Goal: Transaction & Acquisition: Book appointment/travel/reservation

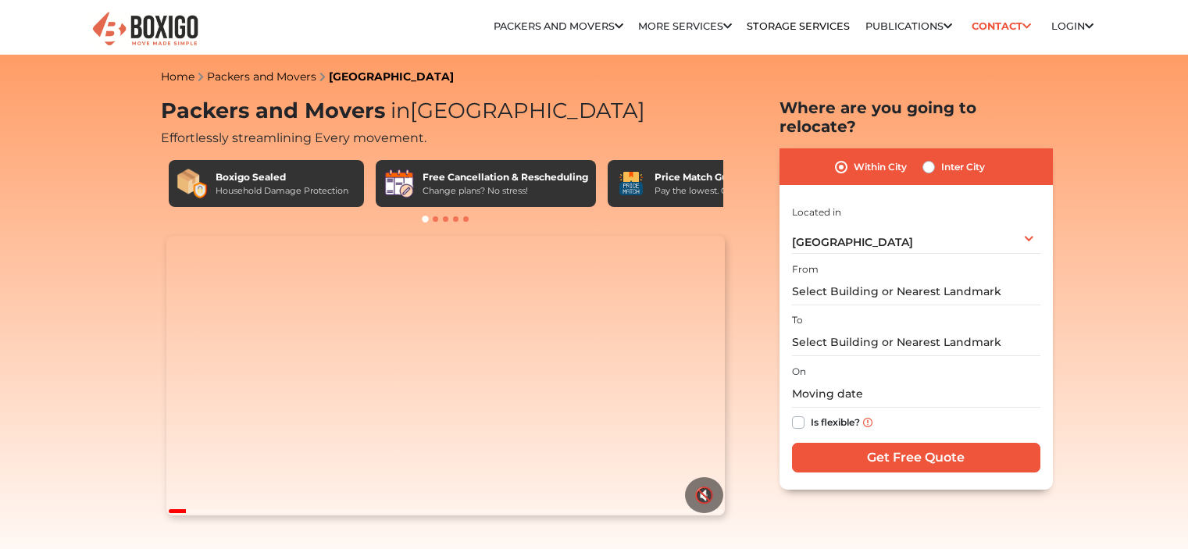
click at [831, 235] on span "[GEOGRAPHIC_DATA]" at bounding box center [852, 242] width 121 height 14
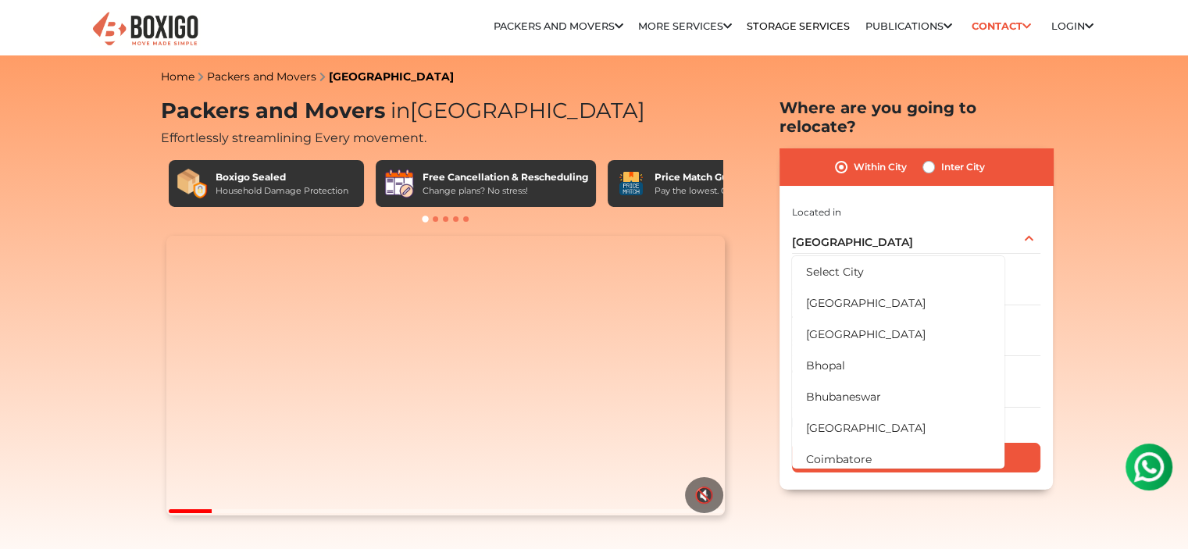
click at [834, 235] on span "[GEOGRAPHIC_DATA]" at bounding box center [852, 242] width 121 height 14
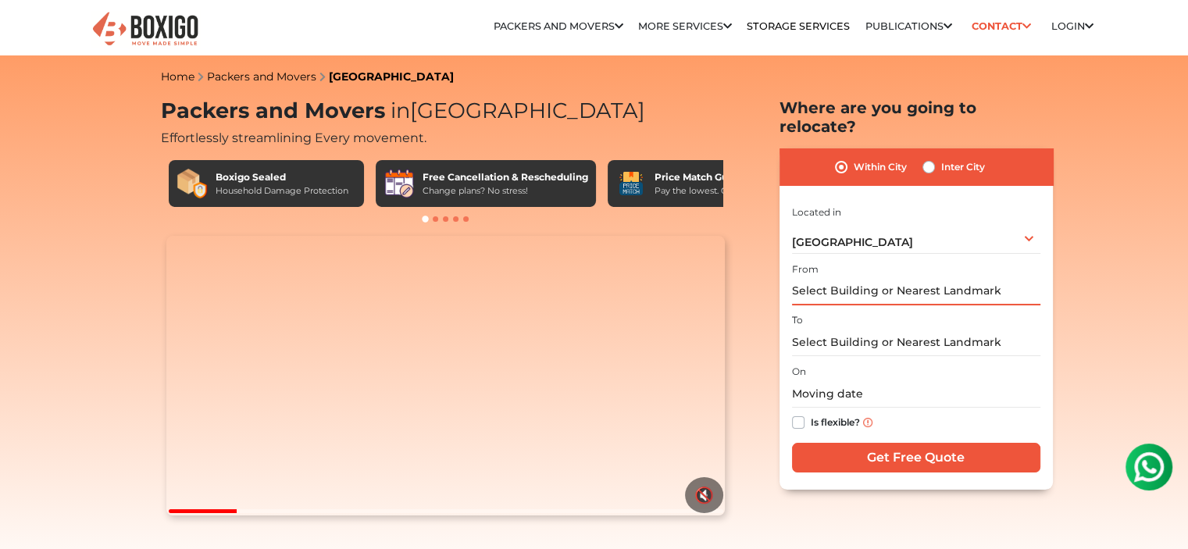
click at [858, 278] on input "text" at bounding box center [916, 291] width 248 height 27
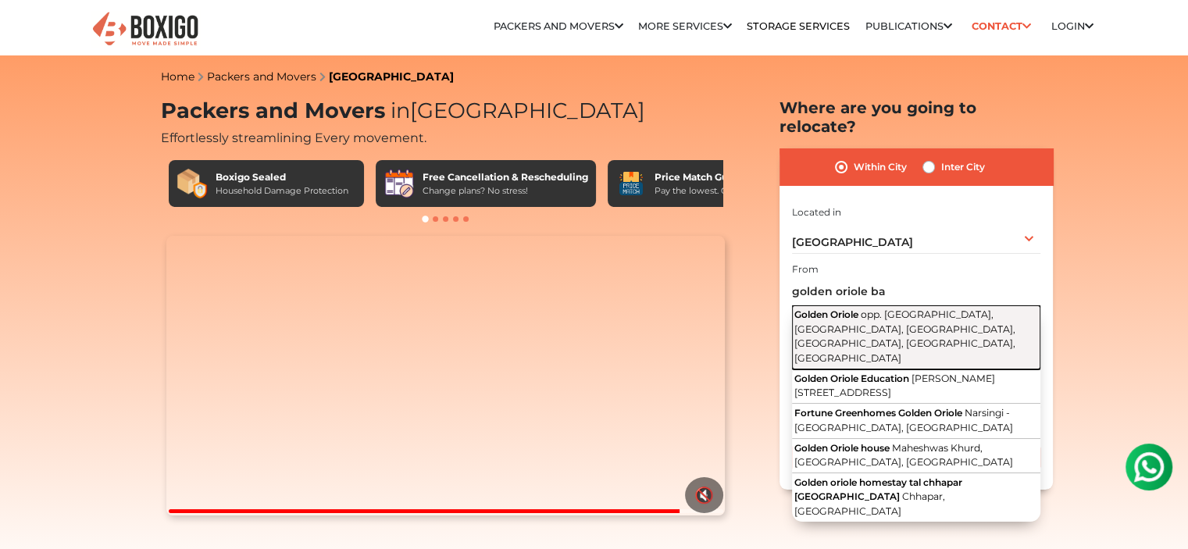
click at [881, 312] on span "opp. [GEOGRAPHIC_DATA], [GEOGRAPHIC_DATA], [GEOGRAPHIC_DATA], [GEOGRAPHIC_DATA]…" at bounding box center [905, 336] width 221 height 55
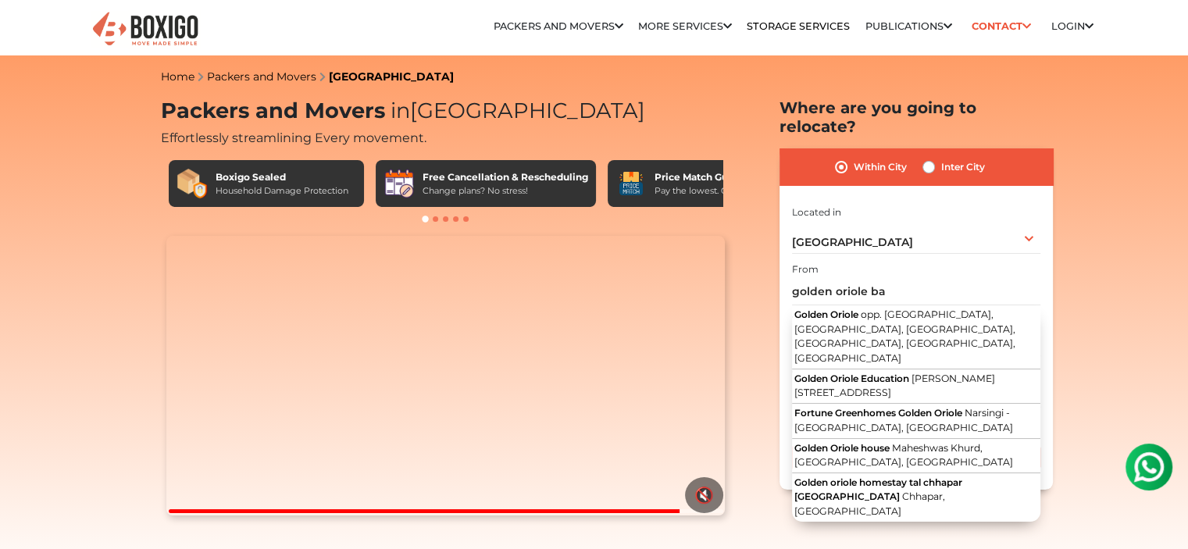
type input "Golden Oriole, opp. [GEOGRAPHIC_DATA], [GEOGRAPHIC_DATA], [GEOGRAPHIC_DATA], [G…"
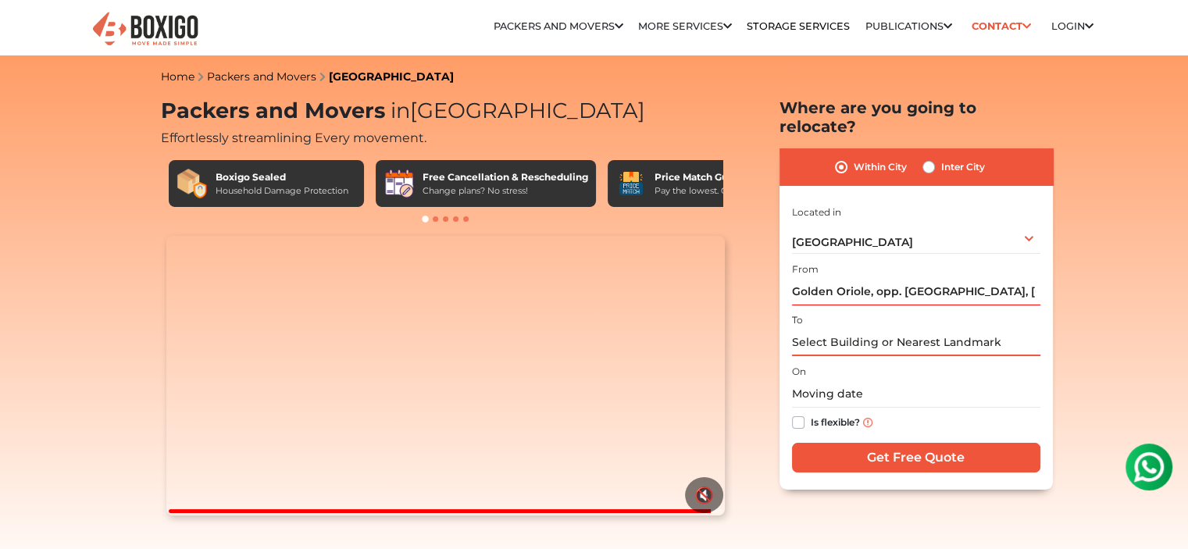
click at [876, 329] on input "text" at bounding box center [916, 342] width 248 height 27
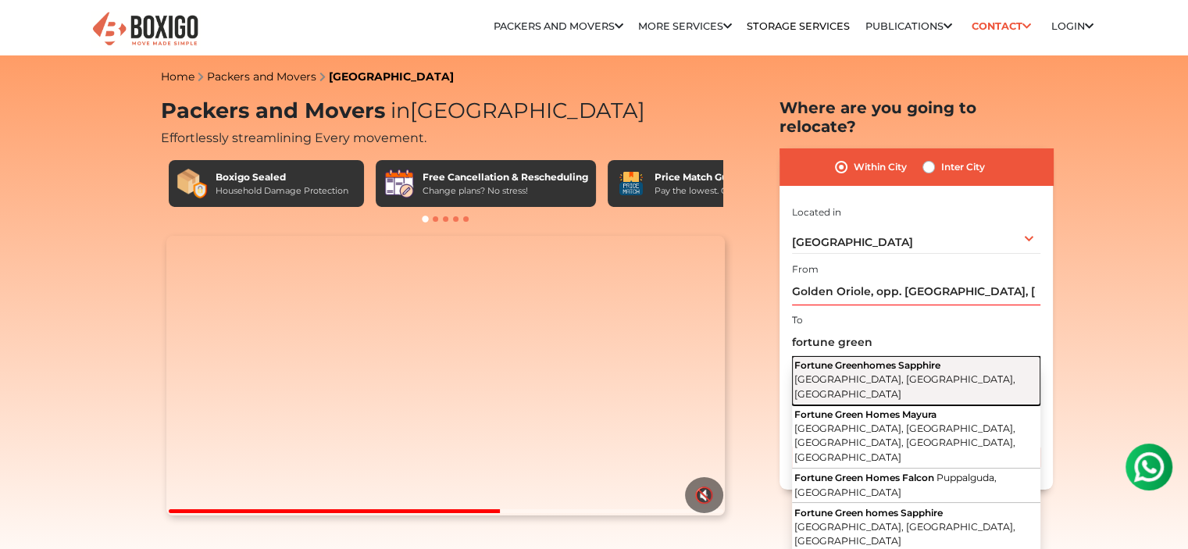
click at [894, 359] on span "Fortune Greenhomes Sapphire" at bounding box center [868, 365] width 146 height 12
type input "Fortune Greenhomes Sapphire, [GEOGRAPHIC_DATA], [GEOGRAPHIC_DATA], [GEOGRAPHIC_…"
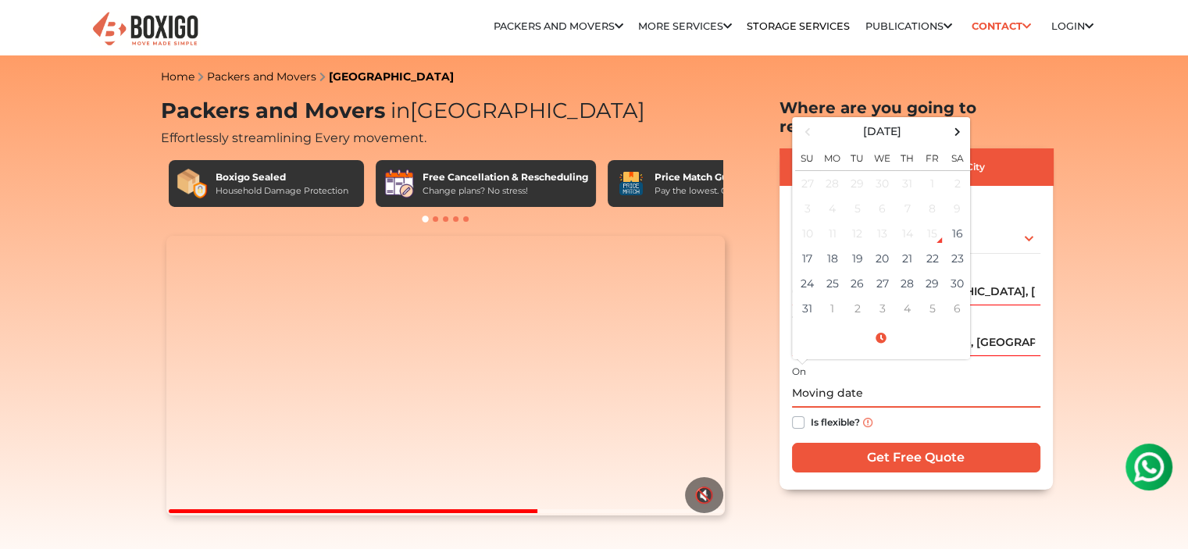
click at [864, 382] on input "text" at bounding box center [916, 393] width 248 height 27
click at [960, 221] on td "16" at bounding box center [957, 233] width 25 height 25
type input "08/16/2025 8:18 PM"
click at [984, 380] on input "08/16/2025 8:18 PM" at bounding box center [916, 393] width 248 height 27
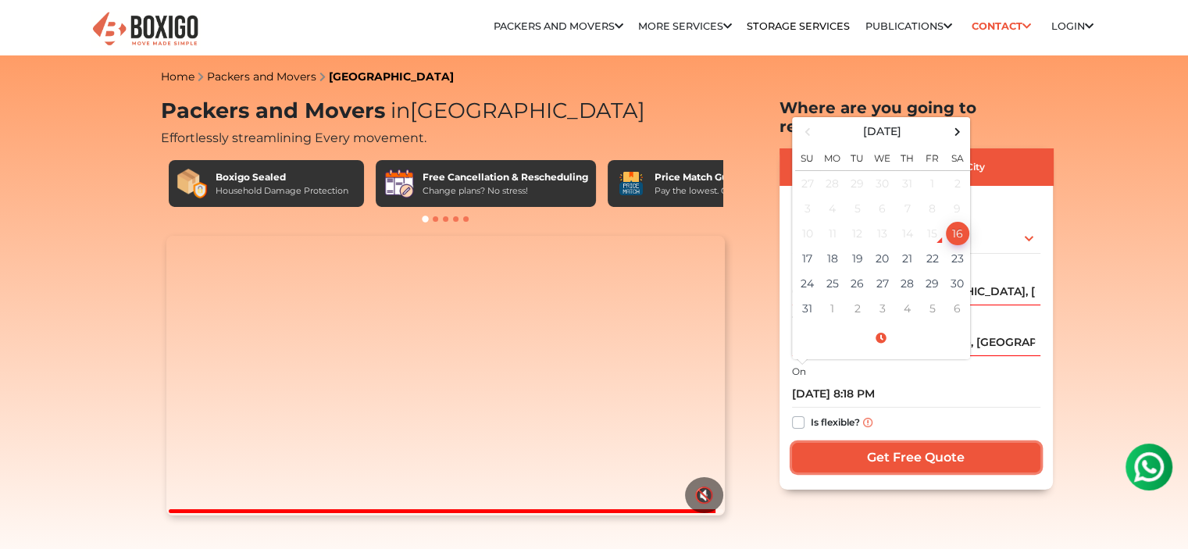
click at [911, 443] on input "Get Free Quote" at bounding box center [916, 458] width 248 height 30
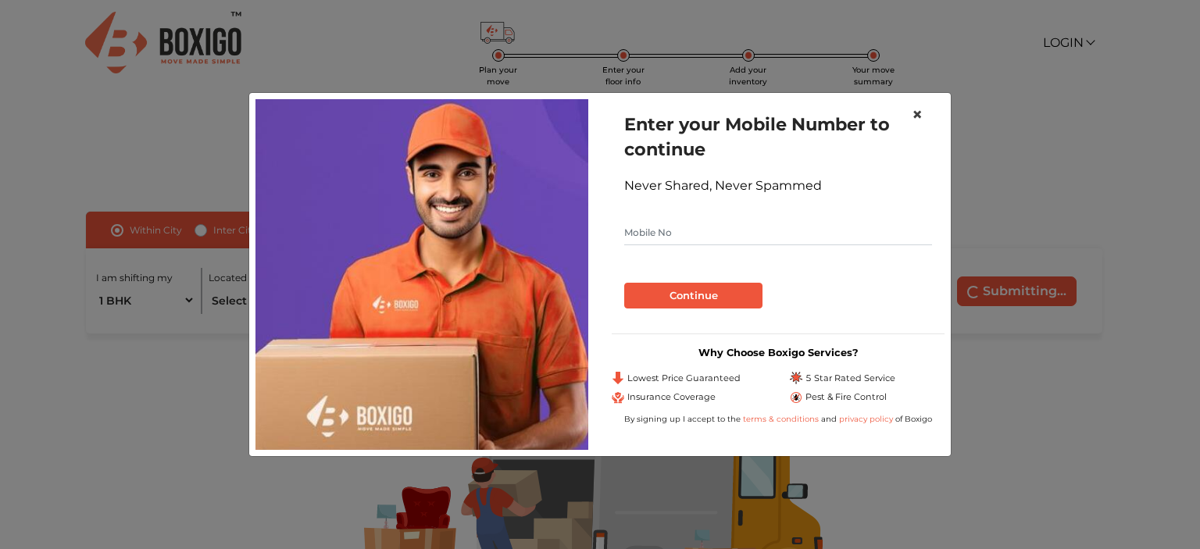
click at [919, 112] on span "×" at bounding box center [917, 114] width 11 height 23
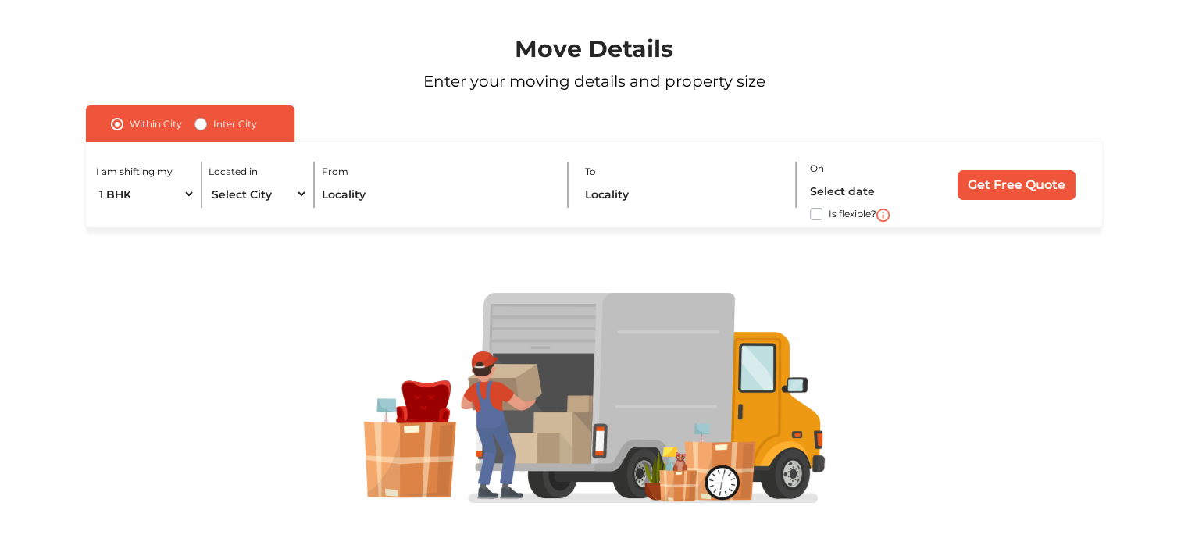
scroll to position [127, 0]
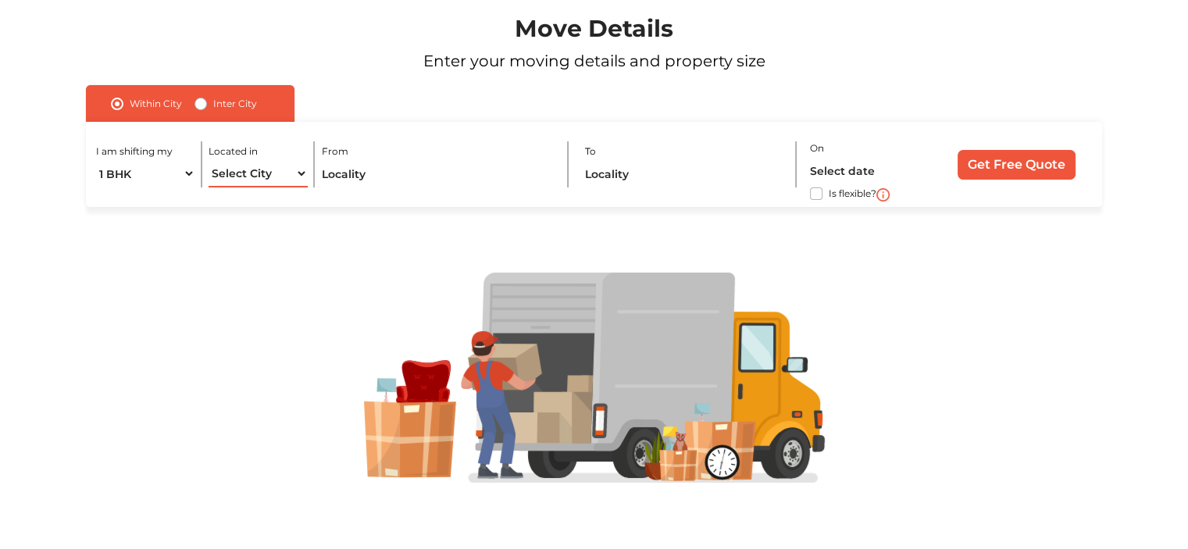
click at [228, 171] on select "Select City [GEOGRAPHIC_DATA] [GEOGRAPHIC_DATA] [GEOGRAPHIC_DATA] [GEOGRAPHIC_D…" at bounding box center [258, 173] width 98 height 27
select select "[GEOGRAPHIC_DATA]"
click at [209, 160] on select "Select City [GEOGRAPHIC_DATA] [GEOGRAPHIC_DATA] [GEOGRAPHIC_DATA] [GEOGRAPHIC_D…" at bounding box center [258, 173] width 98 height 27
click at [366, 180] on input "text" at bounding box center [438, 173] width 233 height 27
click at [180, 177] on select "1 BHK 2 BHK 3 BHK 3 + BHK FEW ITEMS" at bounding box center [145, 173] width 98 height 27
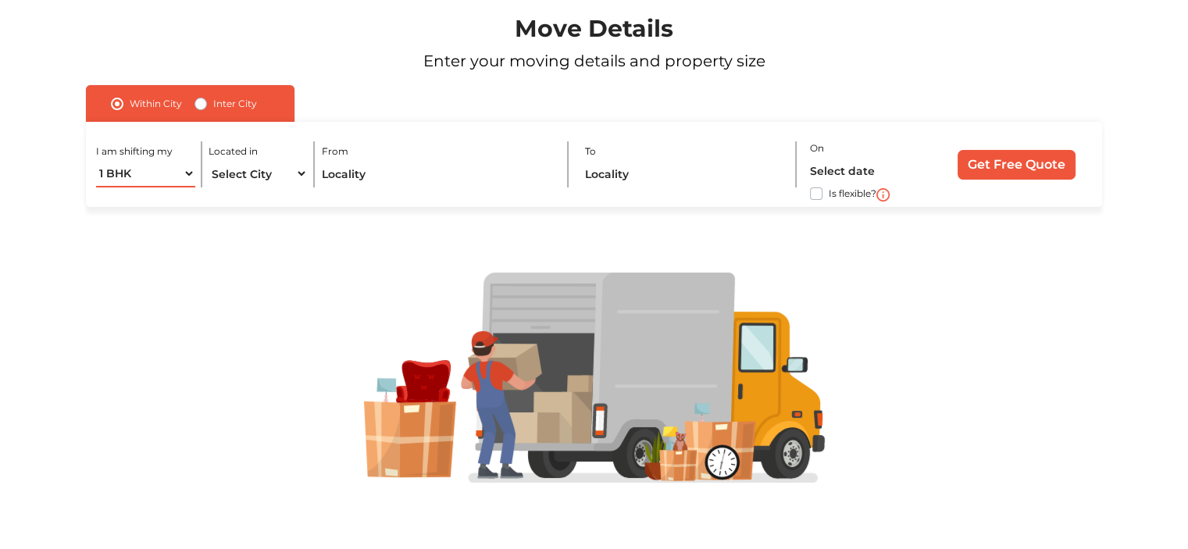
select select "FEW ITEMS"
click at [96, 160] on select "1 BHK 2 BHK 3 BHK 3 + BHK FEW ITEMS" at bounding box center [145, 173] width 98 height 27
click at [346, 171] on input "text" at bounding box center [438, 173] width 233 height 27
type input "H"
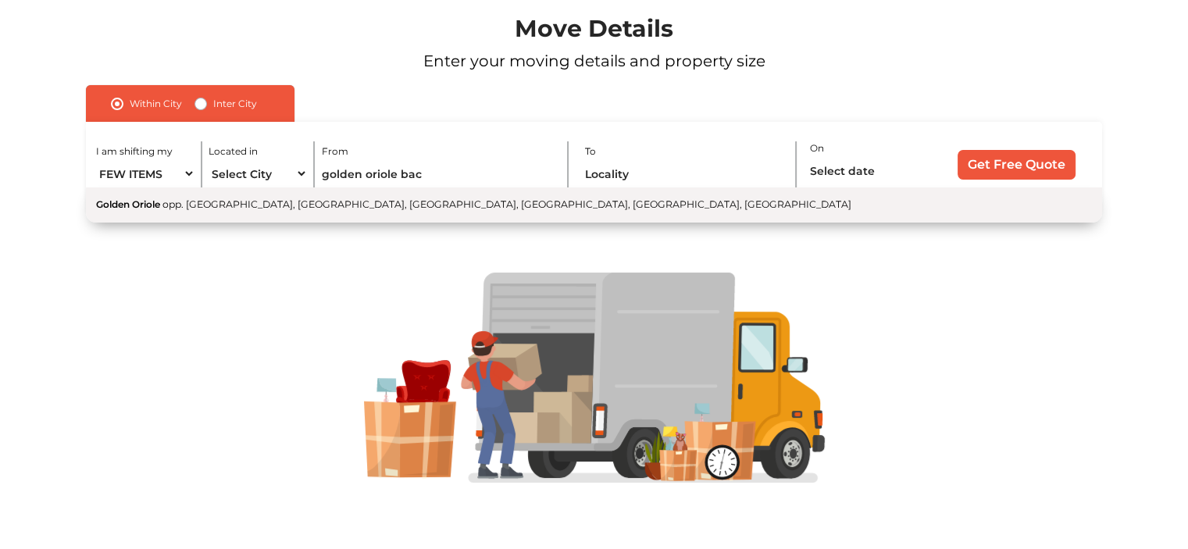
click at [311, 213] on button "Golden Oriole opp. [GEOGRAPHIC_DATA], [GEOGRAPHIC_DATA], [GEOGRAPHIC_DATA], [GE…" at bounding box center [594, 205] width 1016 height 35
type input "Golden Oriole, opp. [GEOGRAPHIC_DATA], [GEOGRAPHIC_DATA], [GEOGRAPHIC_DATA], [G…"
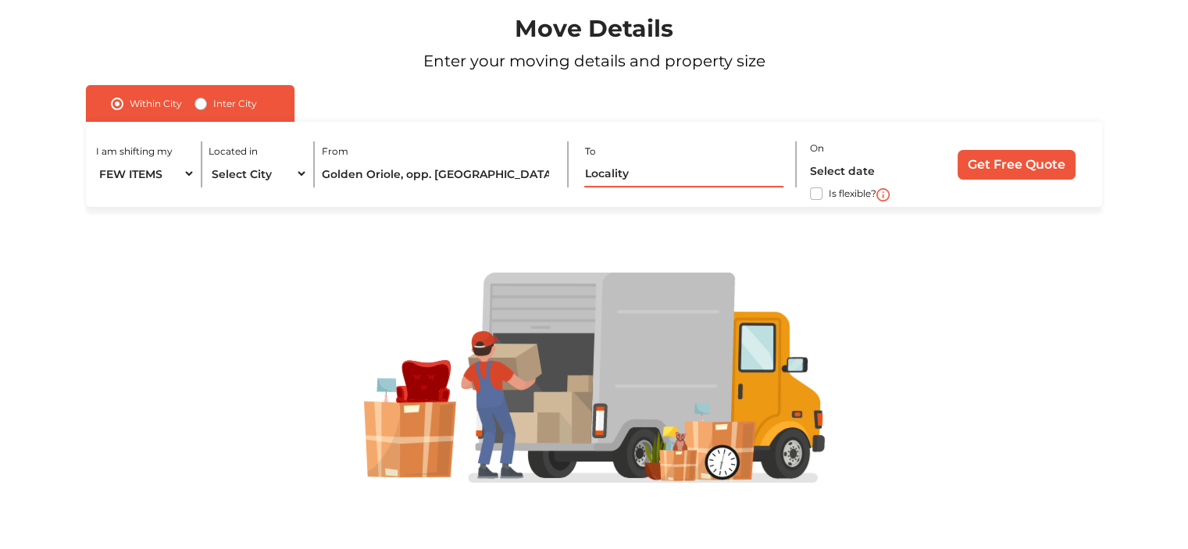
click at [599, 168] on input "text" at bounding box center [683, 173] width 199 height 27
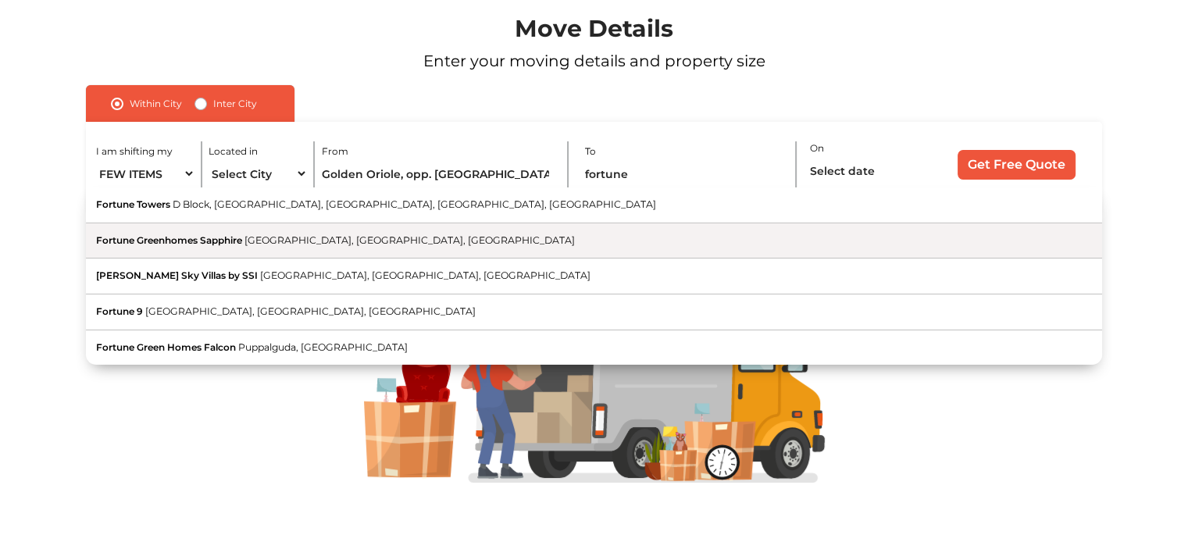
click at [405, 239] on button "Fortune Greenhomes Sapphire Tellapur, [GEOGRAPHIC_DATA], [GEOGRAPHIC_DATA]" at bounding box center [594, 241] width 1016 height 36
type input "Fortune Greenhomes Sapphire, [GEOGRAPHIC_DATA], [GEOGRAPHIC_DATA], [GEOGRAPHIC_…"
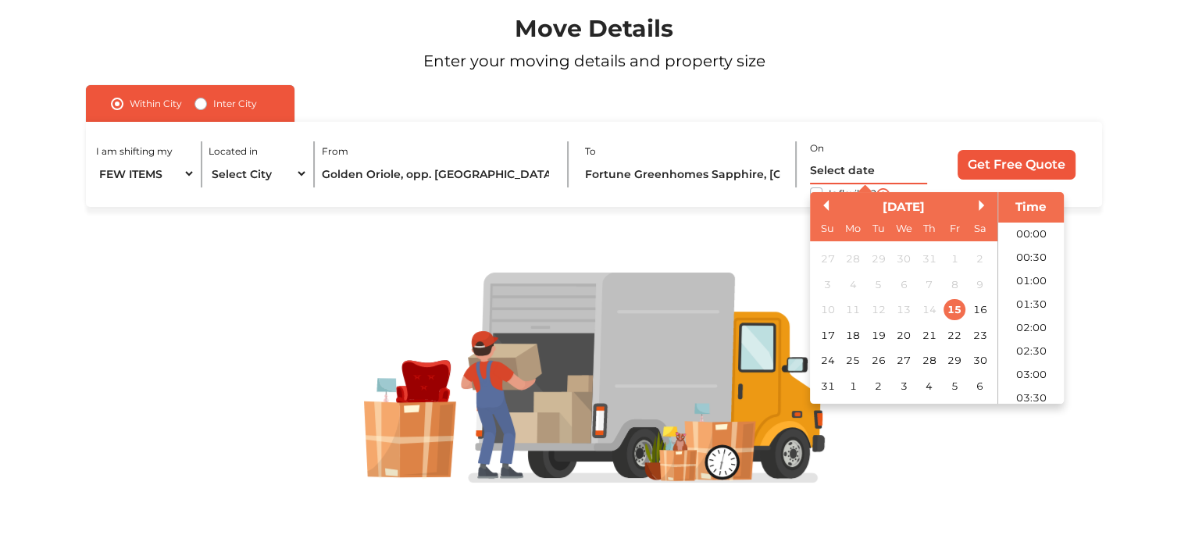
click at [845, 166] on input "text" at bounding box center [868, 170] width 117 height 27
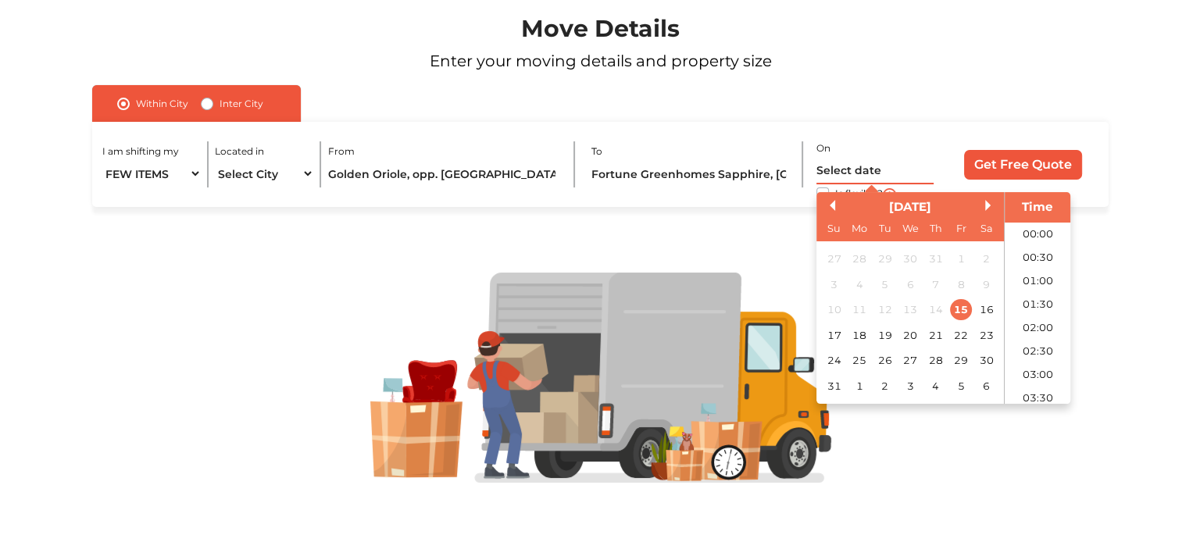
scroll to position [859, 0]
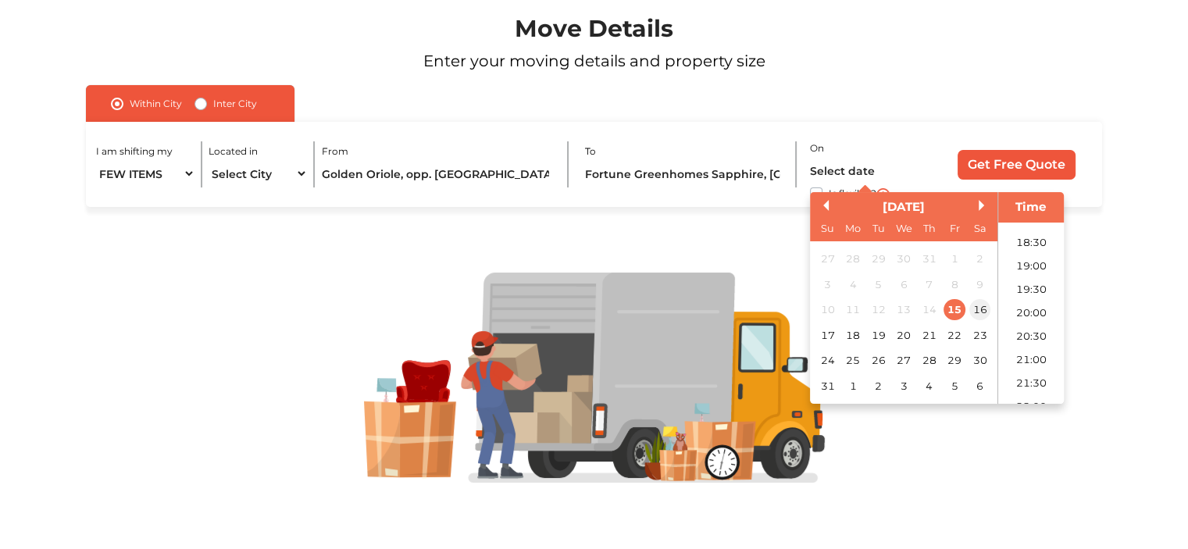
click at [975, 315] on div "16" at bounding box center [980, 310] width 21 height 21
type input "[DATE] 12:00 AM"
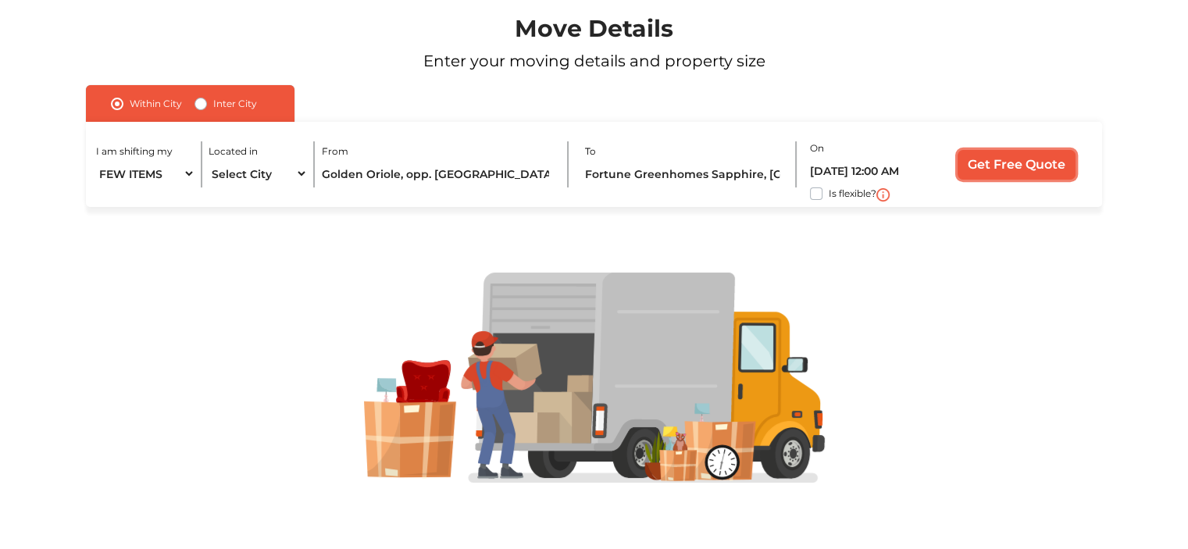
click at [1013, 163] on input "Get Free Quote" at bounding box center [1017, 165] width 118 height 30
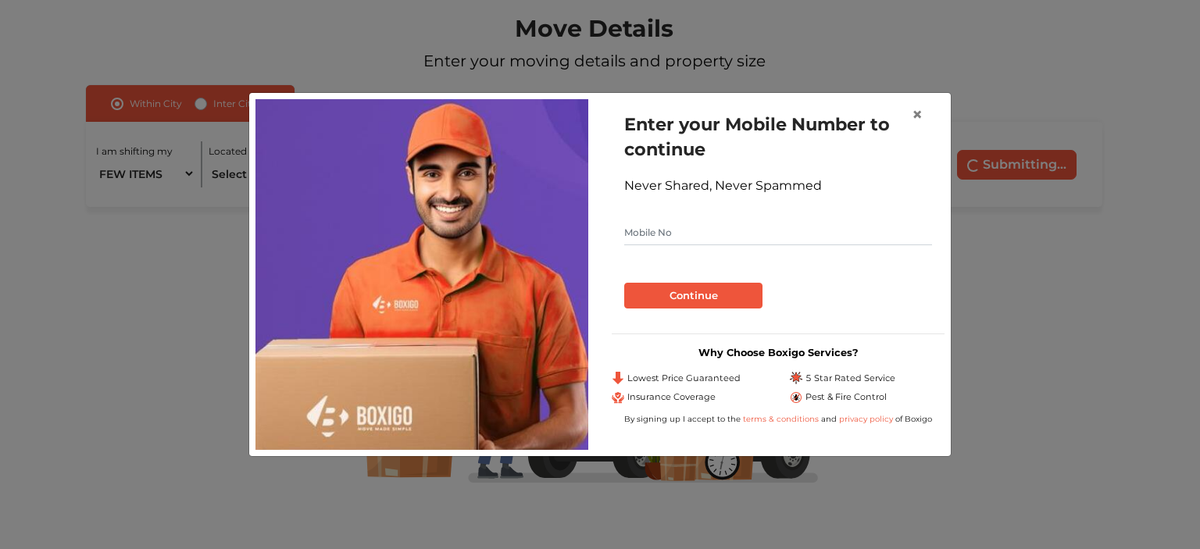
click at [740, 227] on input "text" at bounding box center [778, 232] width 308 height 25
type input "8919445093"
click at [698, 299] on button "Continue" at bounding box center [693, 296] width 138 height 27
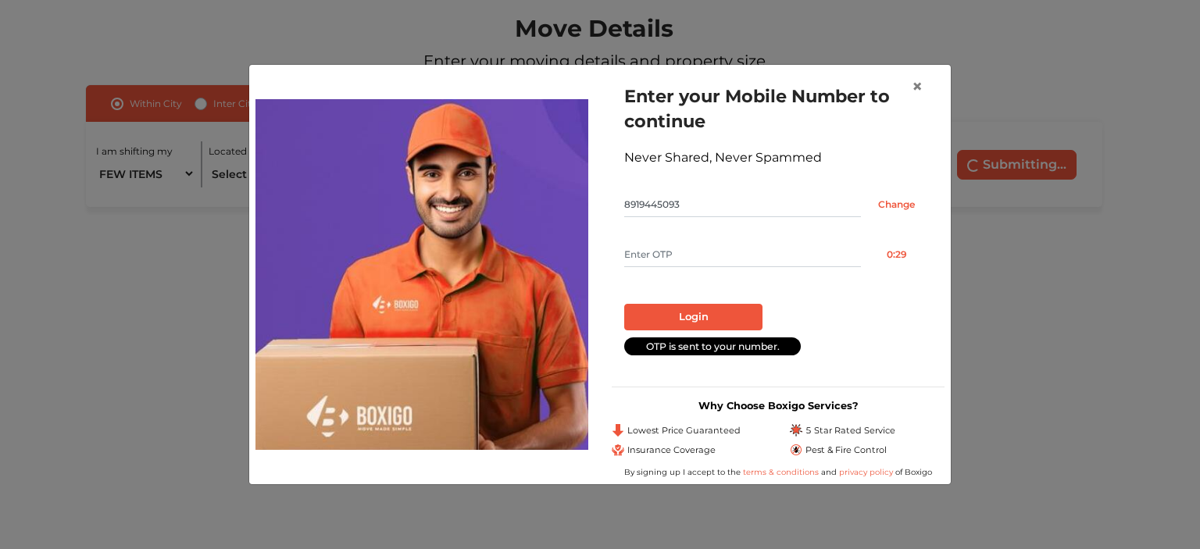
click at [698, 243] on input "text" at bounding box center [742, 254] width 237 height 25
type input "7427"
click at [709, 302] on div "Login" at bounding box center [778, 310] width 308 height 38
click at [702, 322] on button "Login" at bounding box center [693, 317] width 138 height 27
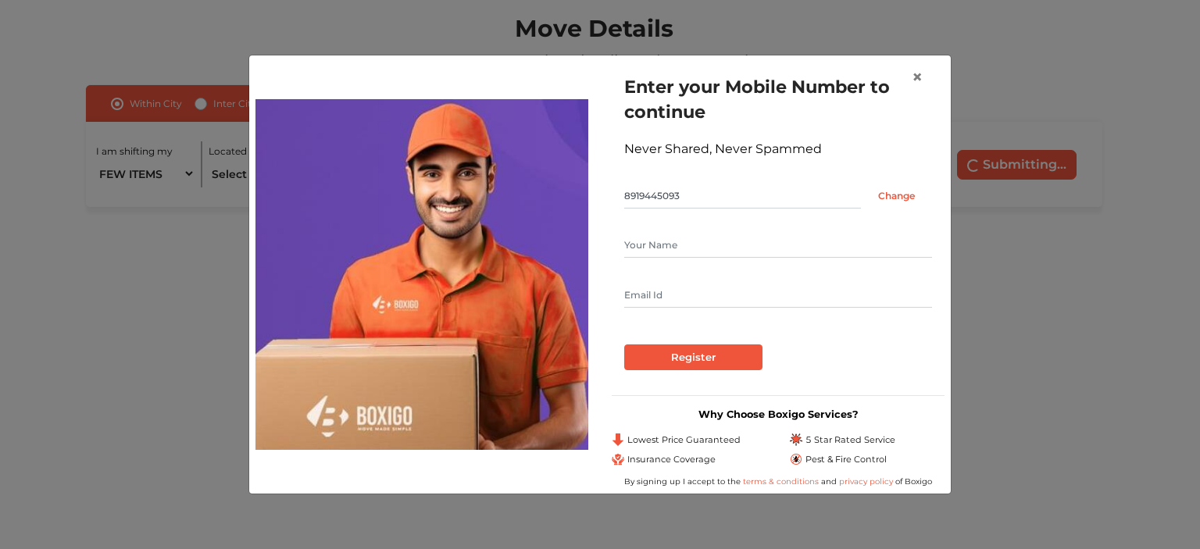
click at [702, 248] on input "text" at bounding box center [778, 245] width 308 height 25
type input "[PERSON_NAME]"
click at [752, 293] on input "[EMAIL_ADDRESS][DOMAIN_NAME]" at bounding box center [778, 295] width 308 height 25
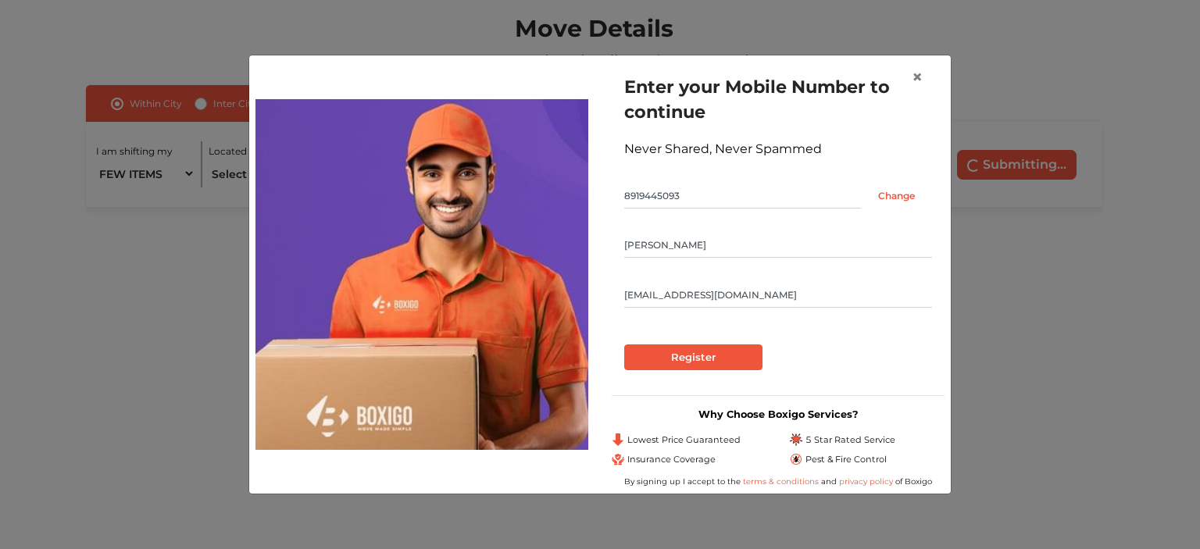
type input "[EMAIL_ADDRESS][DOMAIN_NAME]"
click at [731, 366] on input "Register" at bounding box center [693, 358] width 138 height 27
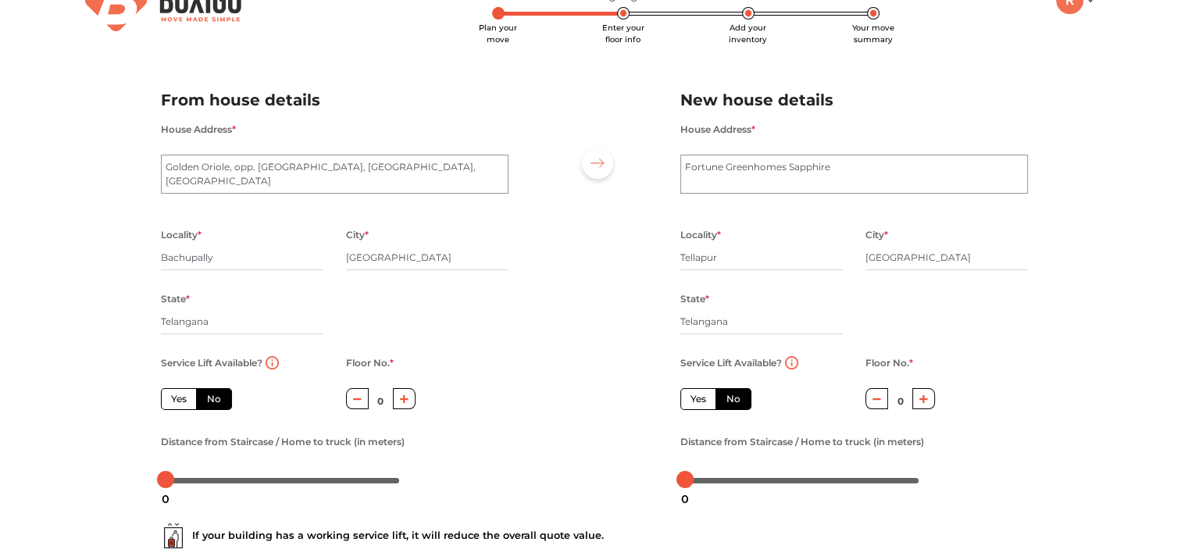
scroll to position [78, 0]
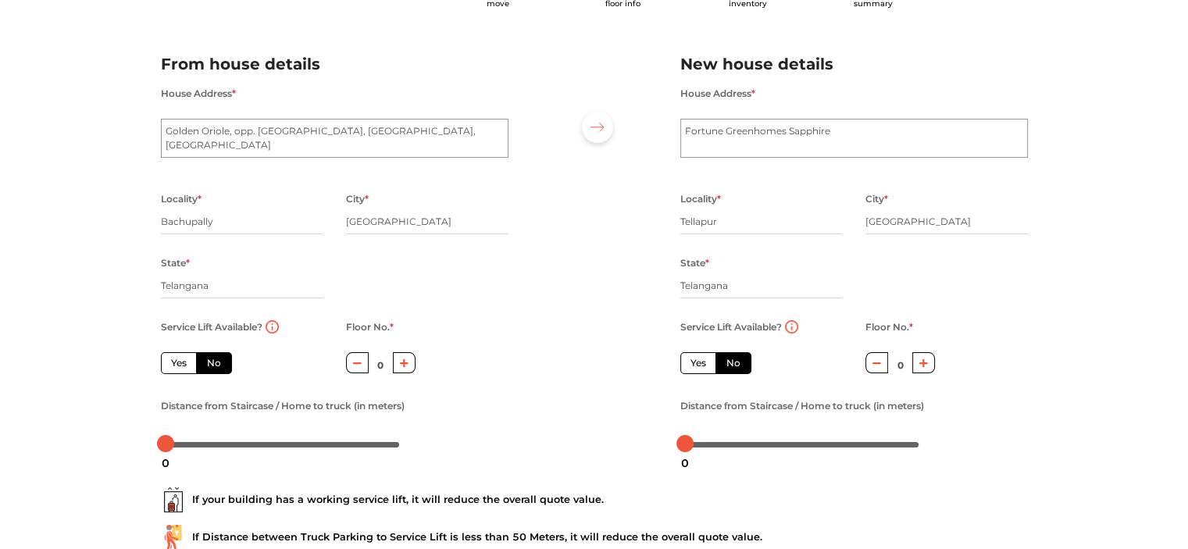
click at [173, 365] on label "Yes" at bounding box center [179, 363] width 36 height 22
click at [173, 365] on input "Yes" at bounding box center [176, 361] width 10 height 10
radio input "true"
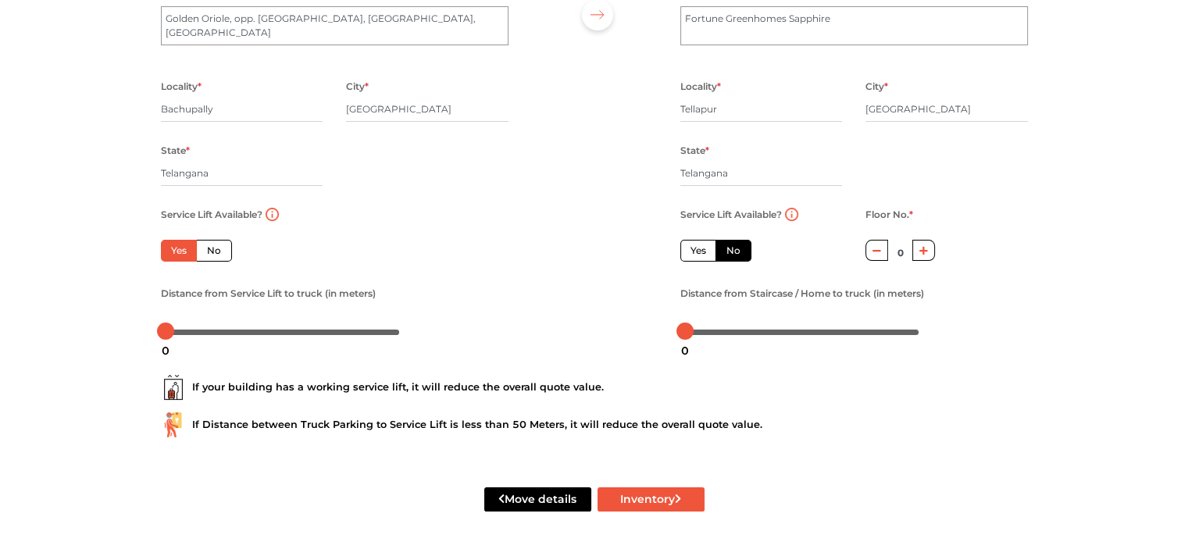
scroll to position [193, 0]
click at [210, 334] on body "Plan your move Enter your floor info Add your inventory Your move summary My Mo…" at bounding box center [594, 83] width 1188 height 549
click at [226, 334] on div at bounding box center [283, 331] width 234 height 9
click at [256, 337] on div at bounding box center [283, 331] width 244 height 25
click at [269, 338] on div at bounding box center [283, 331] width 244 height 25
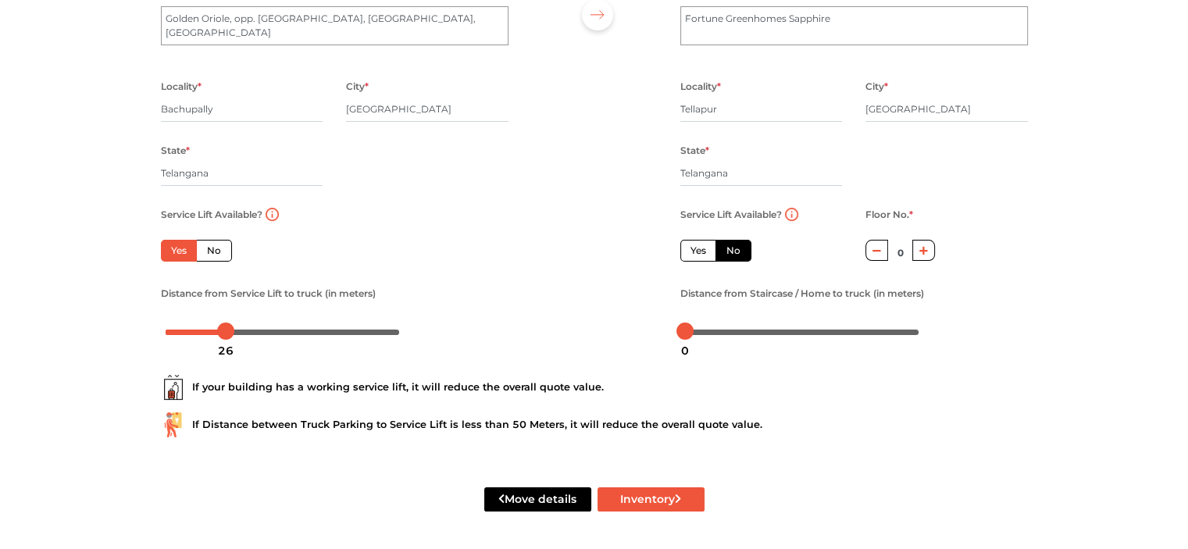
click at [291, 337] on div at bounding box center [283, 331] width 244 height 25
click at [326, 335] on body "Plan your move Enter your floor info Add your inventory Your move summary My Mo…" at bounding box center [594, 83] width 1188 height 549
click at [354, 336] on body "Plan your move Enter your floor info Add your inventory Your move summary My Mo…" at bounding box center [594, 83] width 1188 height 549
click at [396, 338] on div at bounding box center [283, 331] width 244 height 25
click at [284, 330] on div at bounding box center [283, 331] width 234 height 9
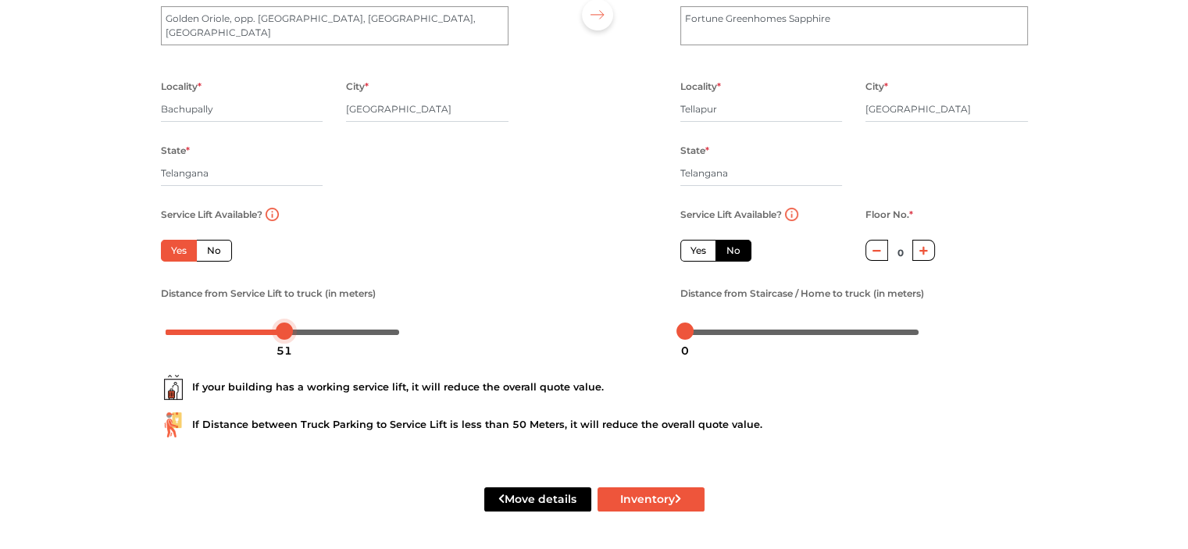
click at [276, 330] on div at bounding box center [284, 331] width 17 height 17
click at [267, 334] on div at bounding box center [283, 331] width 234 height 9
click at [686, 255] on label "Yes" at bounding box center [698, 251] width 36 height 22
click at [691, 254] on input "Yes" at bounding box center [696, 249] width 10 height 10
radio input "false"
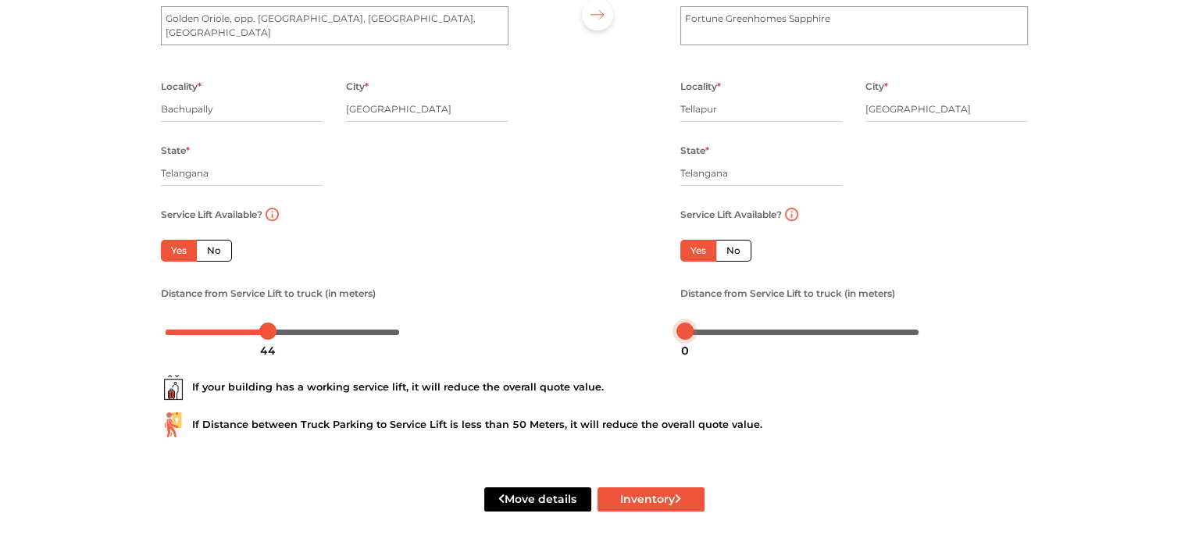
click at [768, 334] on body "Plan your move Enter your floor info Add your inventory Your move summary My Mo…" at bounding box center [594, 83] width 1188 height 549
click at [738, 327] on div at bounding box center [802, 331] width 234 height 9
click at [664, 498] on button "Inventory" at bounding box center [651, 500] width 107 height 24
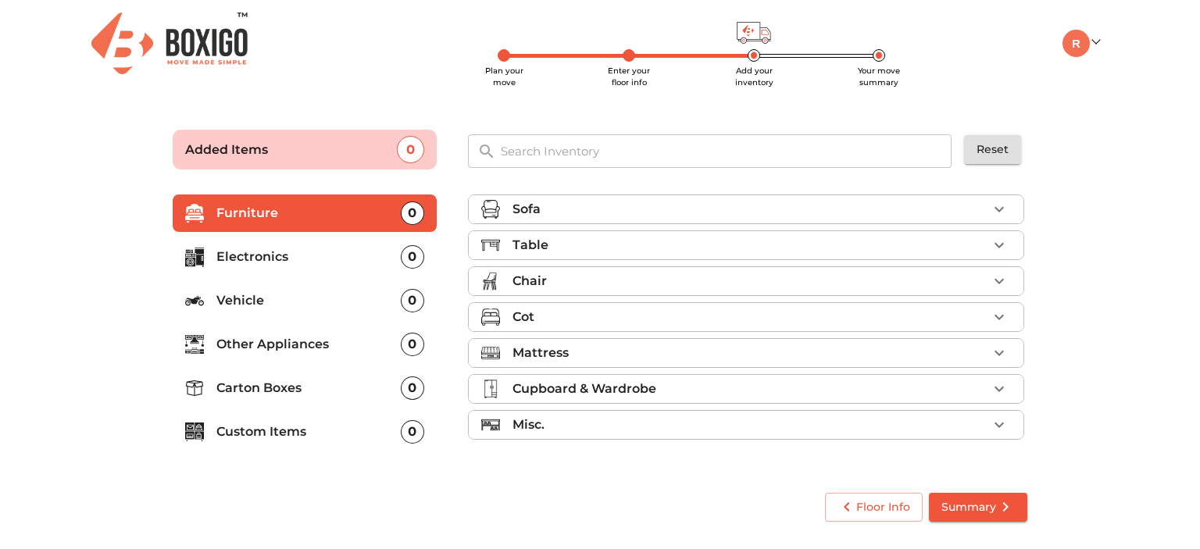
click at [255, 253] on p "Electronics" at bounding box center [308, 257] width 184 height 19
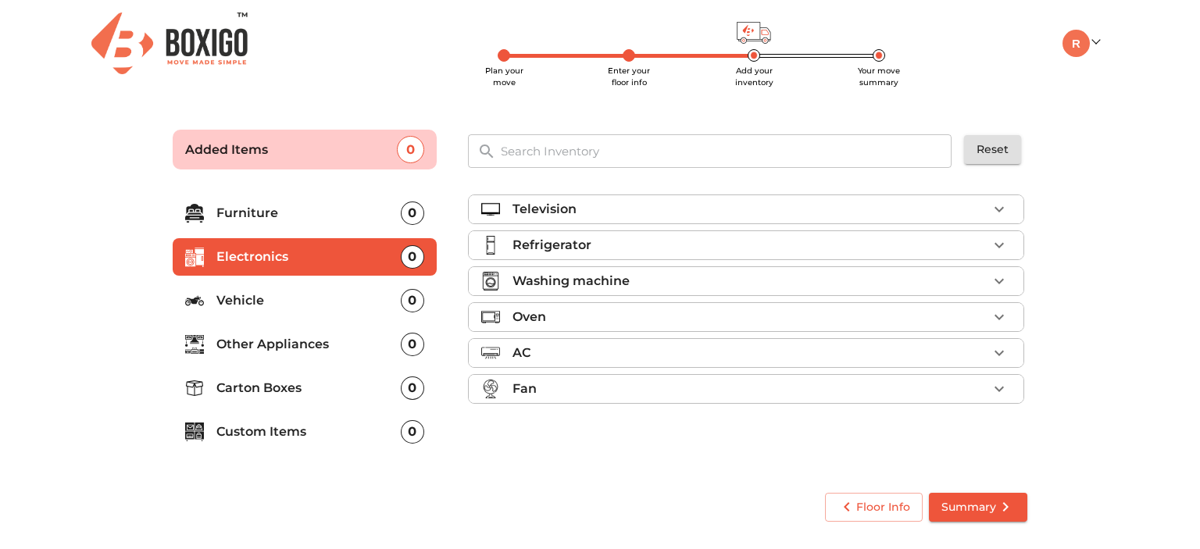
click at [655, 286] on div "Washing machine" at bounding box center [750, 281] width 475 height 19
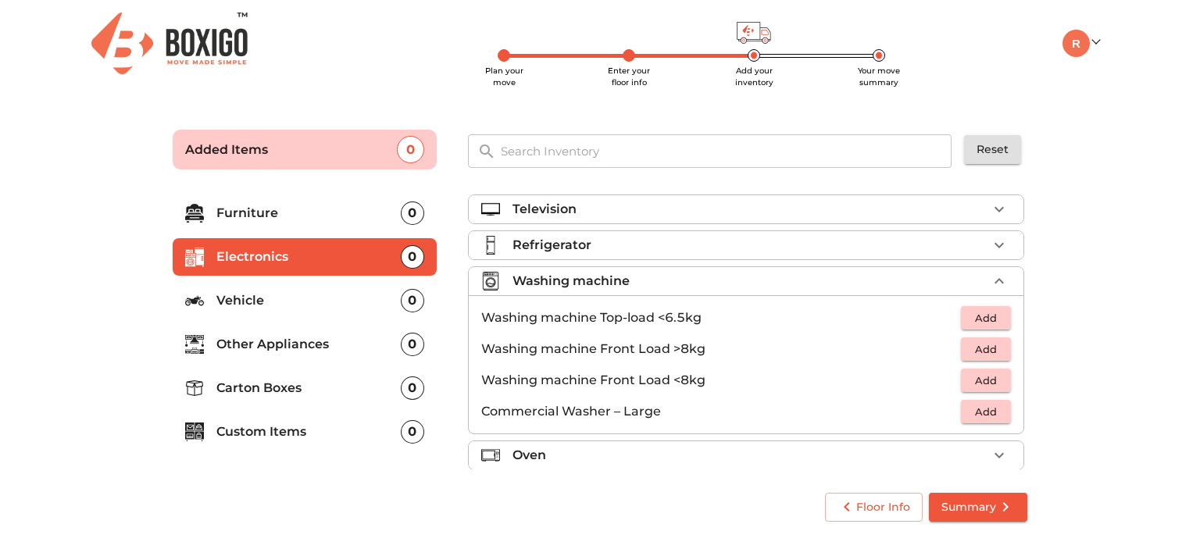
click at [975, 314] on span "Add" at bounding box center [986, 318] width 34 height 18
click at [1003, 505] on icon "submit" at bounding box center [1005, 507] width 19 height 19
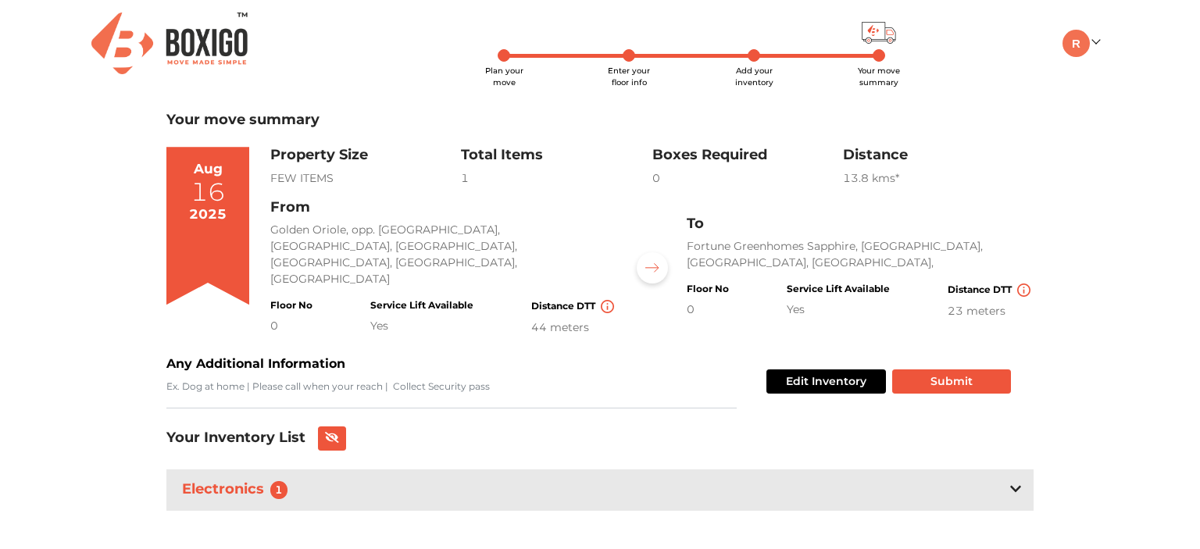
click at [1019, 486] on icon at bounding box center [1015, 489] width 11 height 6
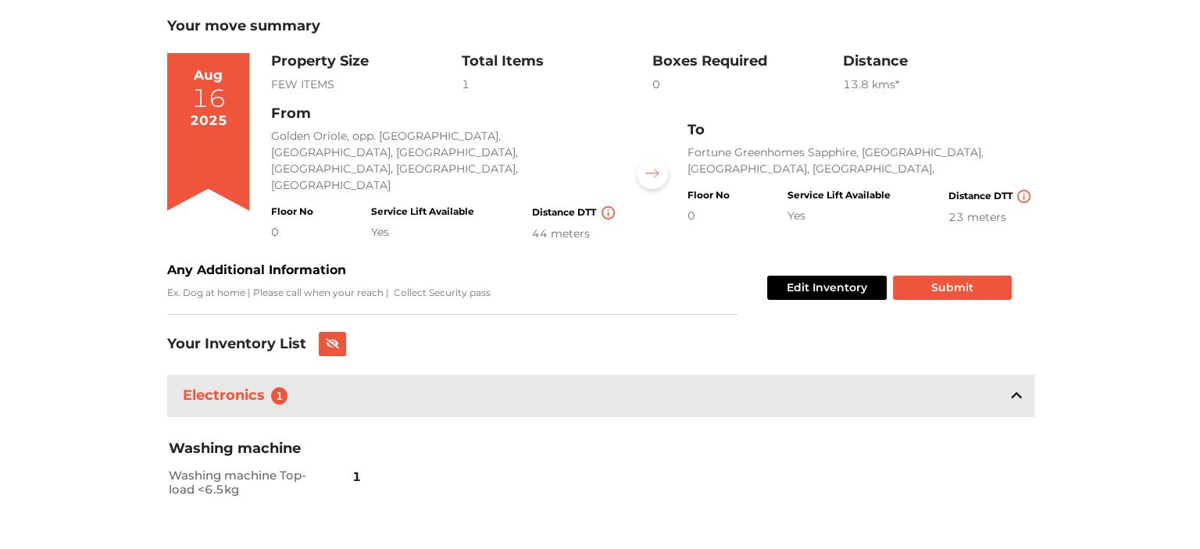
scroll to position [101, 0]
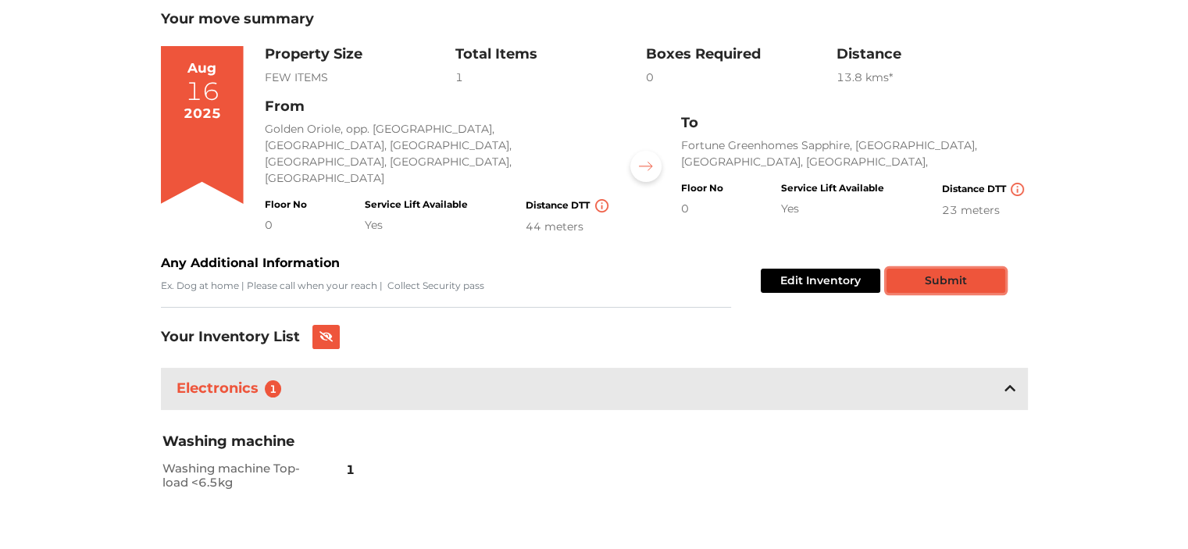
click at [995, 269] on button "Submit" at bounding box center [946, 281] width 119 height 24
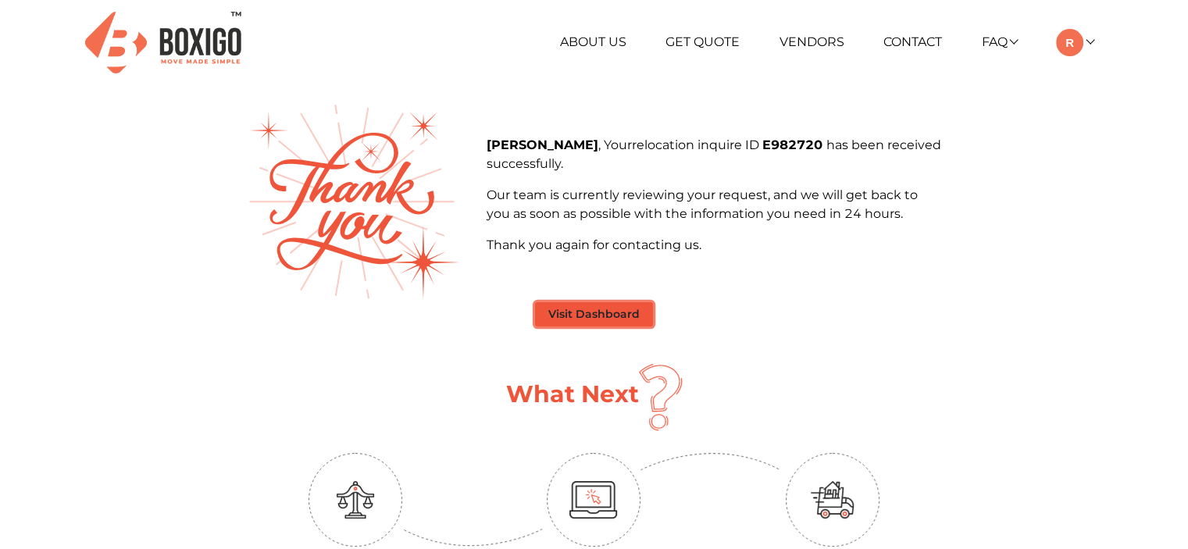
click at [623, 308] on button "Visit Dashboard" at bounding box center [594, 314] width 118 height 24
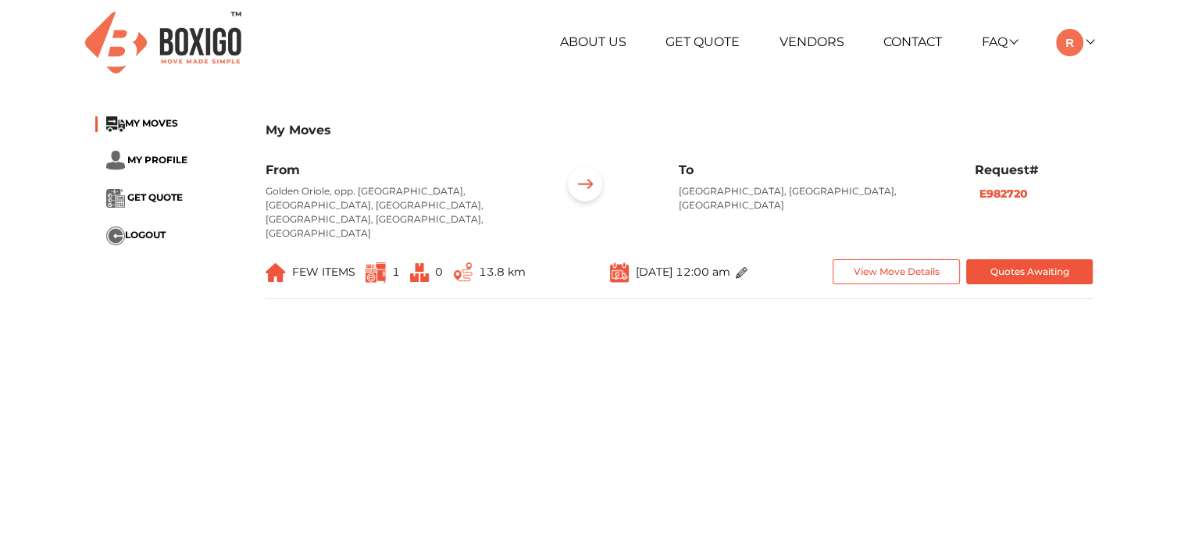
click at [748, 267] on img at bounding box center [742, 273] width 12 height 12
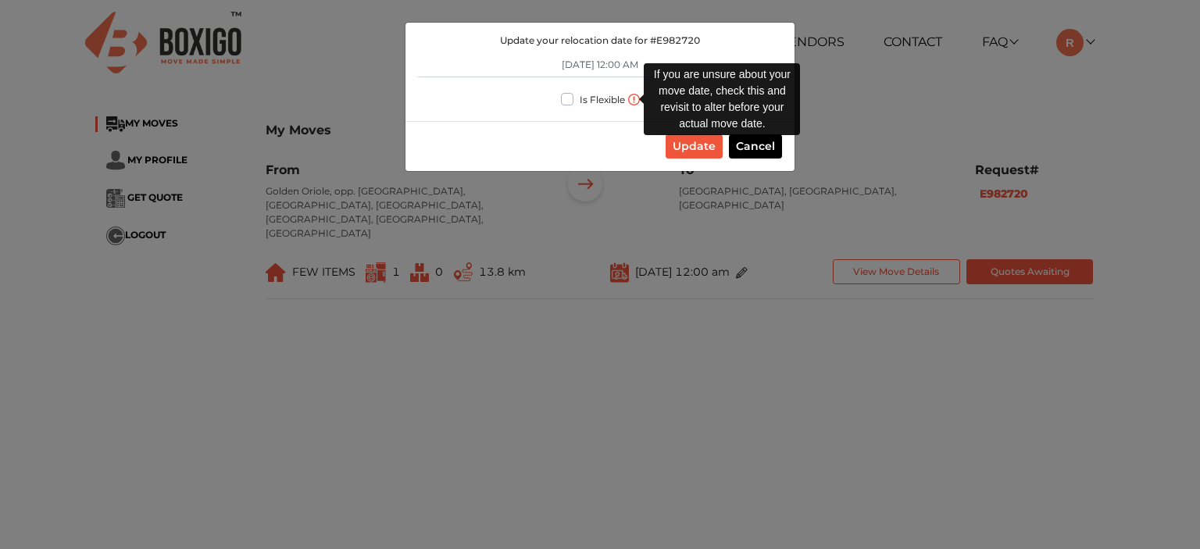
click at [628, 99] on img at bounding box center [634, 100] width 12 height 12
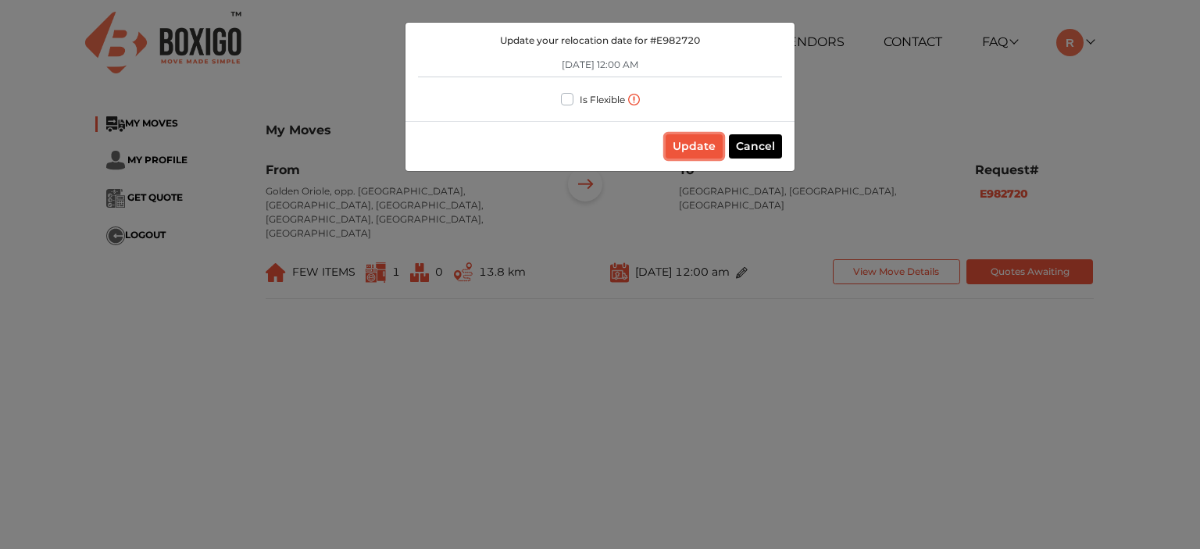
click at [680, 145] on button "Update" at bounding box center [694, 146] width 57 height 24
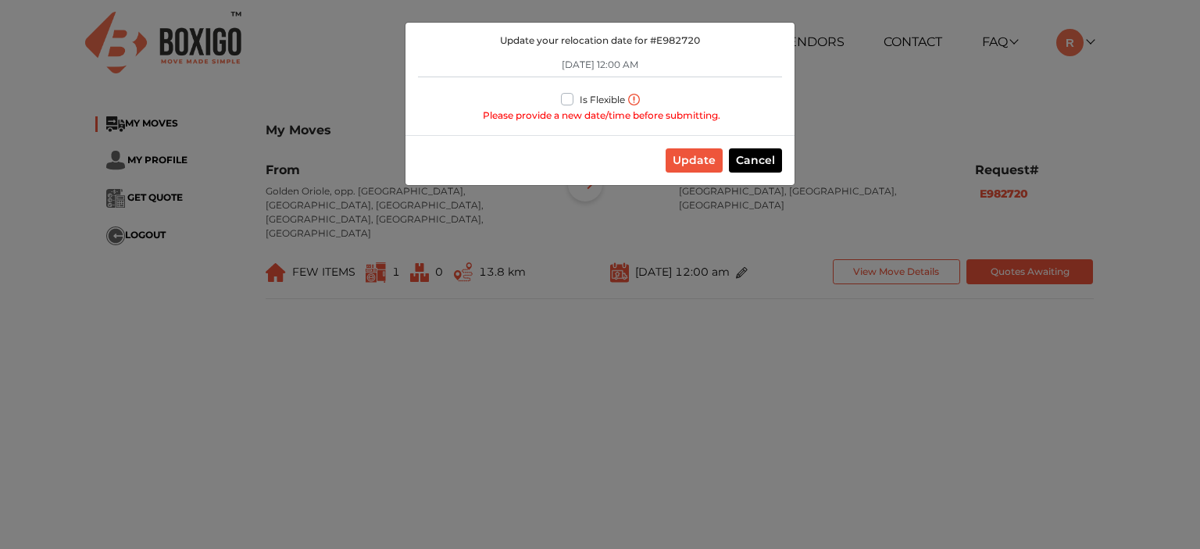
click at [580, 102] on label "Is Flexible" at bounding box center [602, 98] width 45 height 16
click at [566, 102] on input "Is Flexible" at bounding box center [567, 98] width 13 height 16
checkbox input "true"
click at [677, 155] on button "Update" at bounding box center [694, 160] width 57 height 24
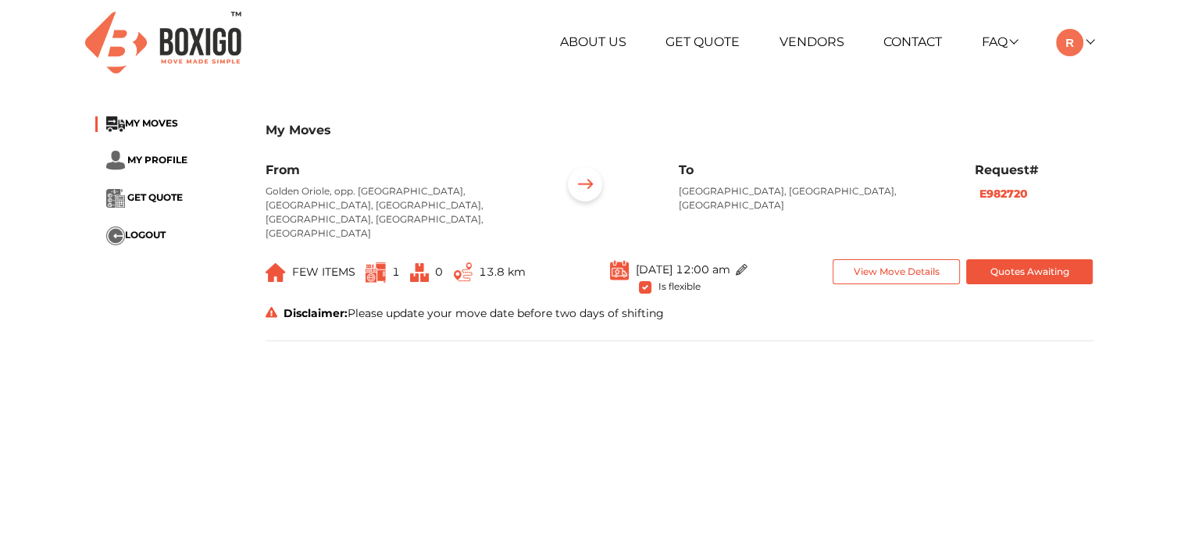
click at [748, 264] on img at bounding box center [742, 270] width 12 height 12
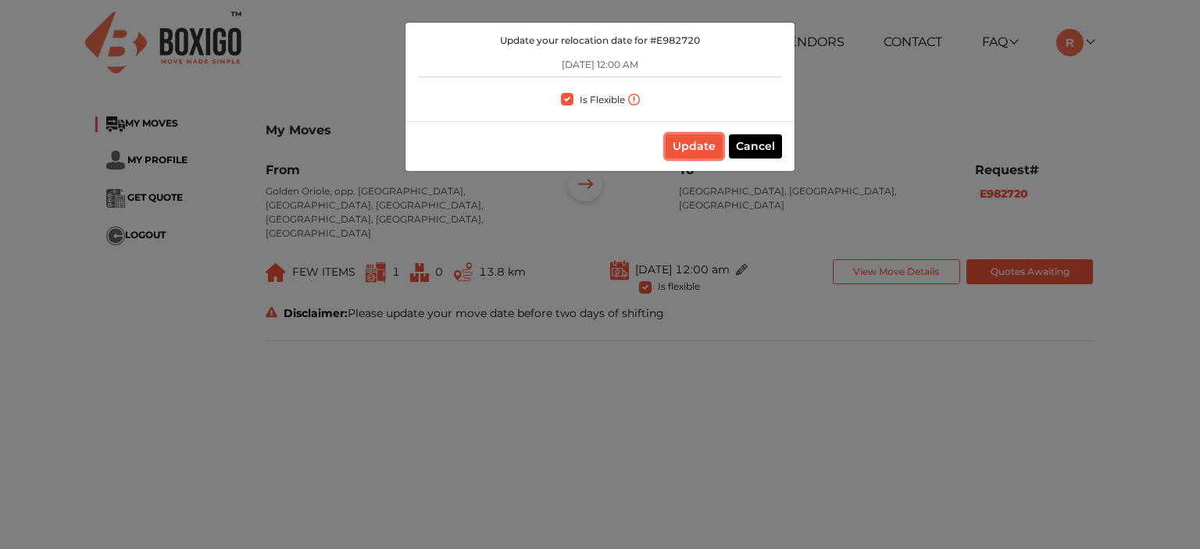
click at [701, 146] on button "Update" at bounding box center [694, 146] width 57 height 24
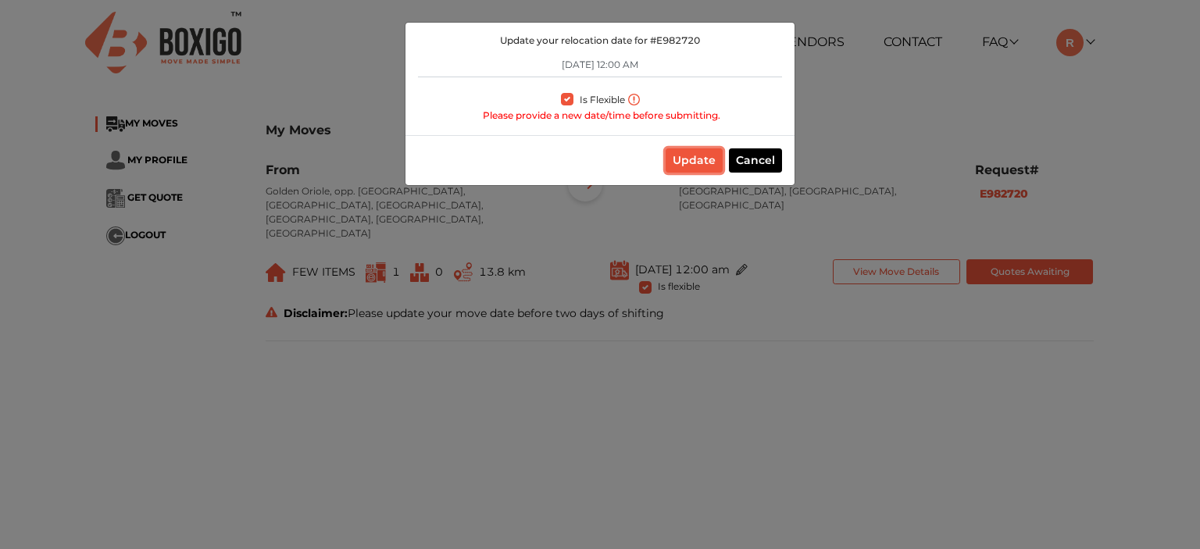
click at [678, 163] on button "Update" at bounding box center [694, 160] width 57 height 24
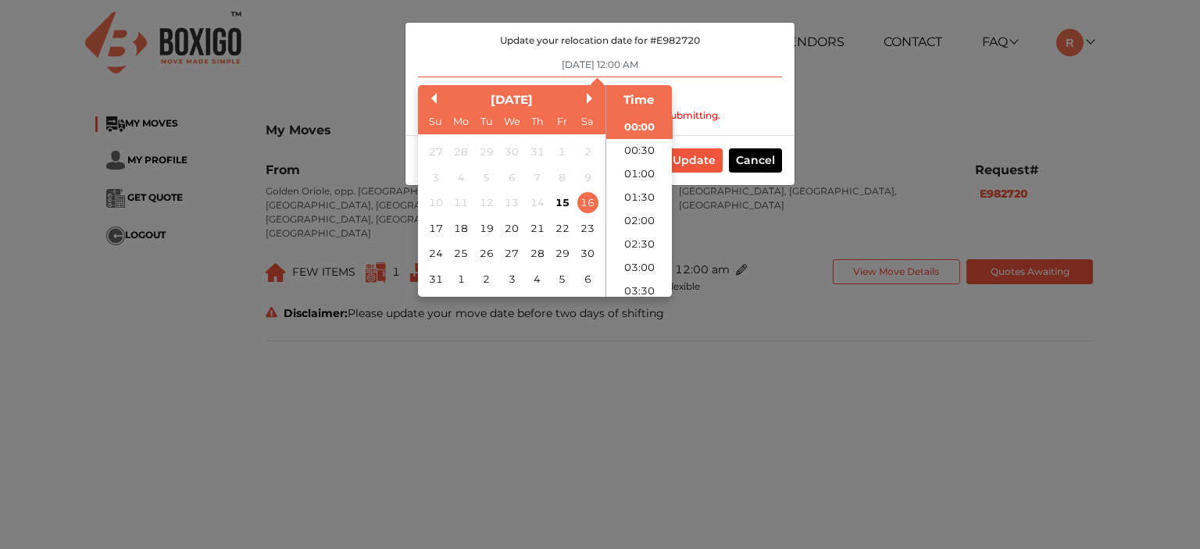
click at [635, 74] on input "[DATE] 12:00 AM" at bounding box center [600, 64] width 364 height 25
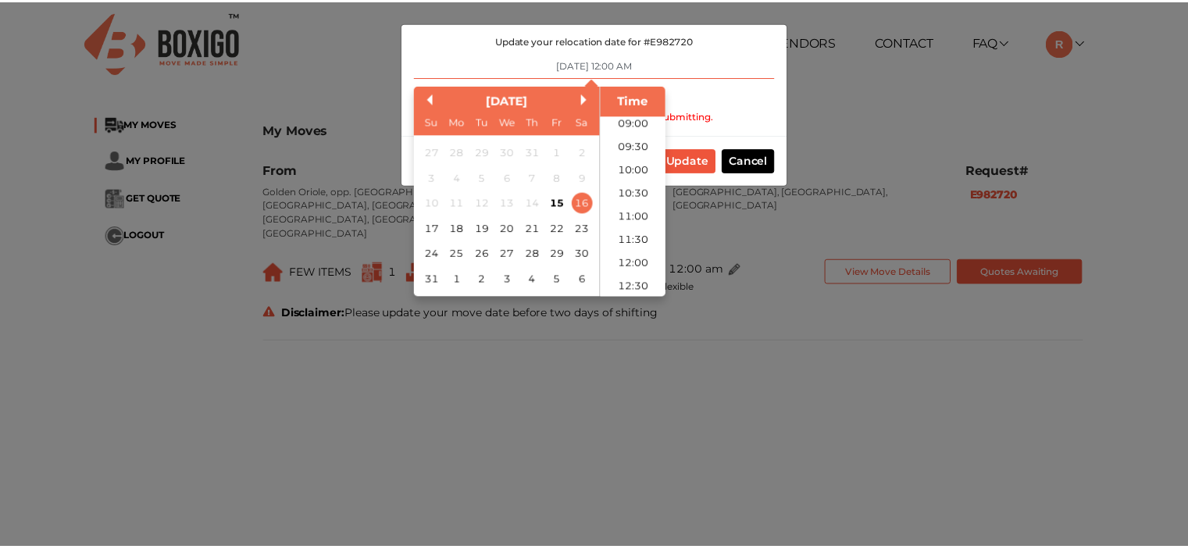
scroll to position [391, 0]
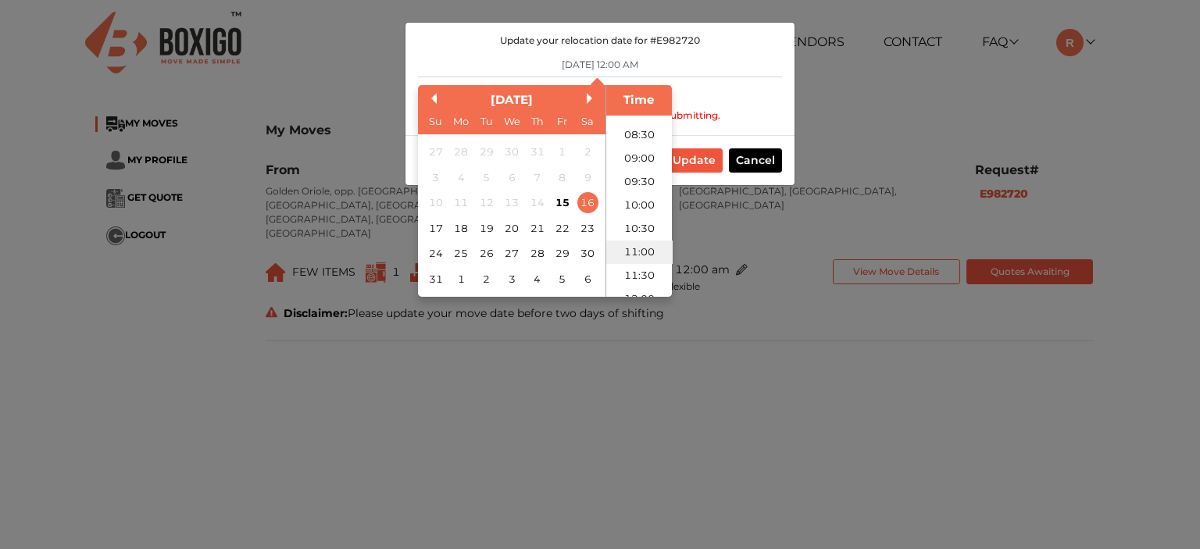
click at [641, 251] on li "11:00" at bounding box center [639, 252] width 66 height 23
type input "[DATE] 11:00 AM"
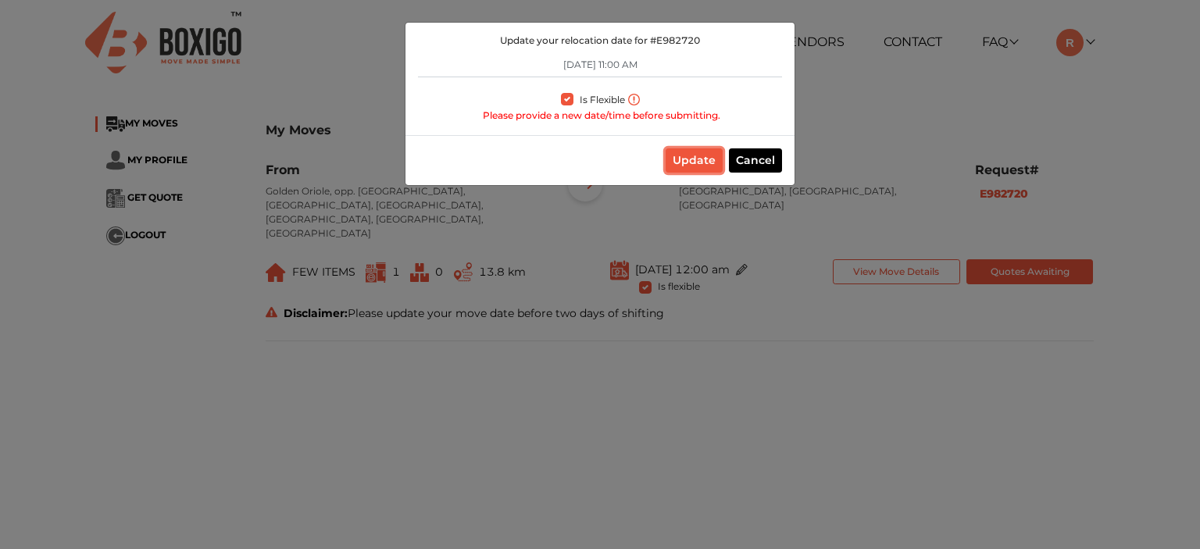
click at [691, 165] on button "Update" at bounding box center [694, 160] width 57 height 24
